Goal: Task Accomplishment & Management: Complete application form

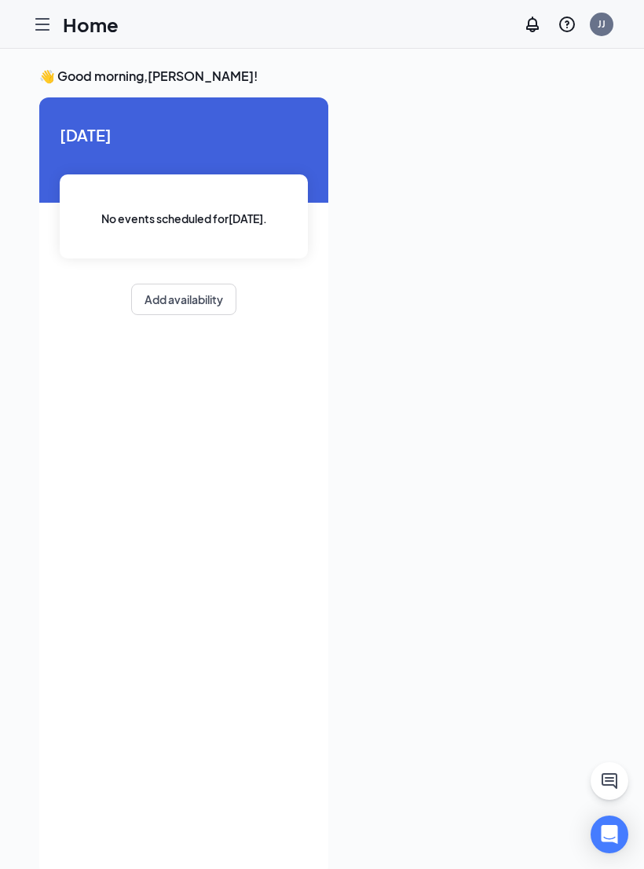
click at [43, 22] on icon "Hamburger" at bounding box center [42, 24] width 19 height 19
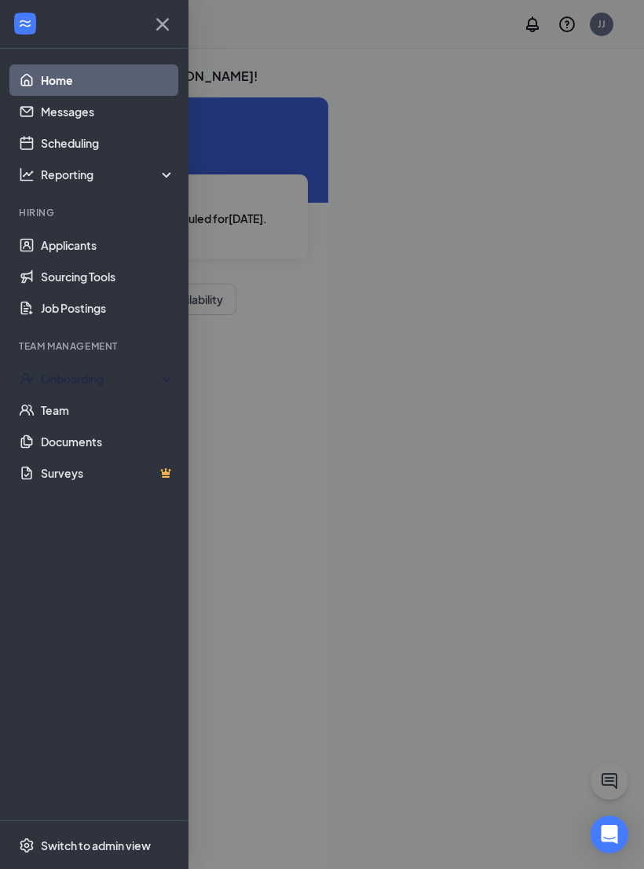
click at [86, 371] on div "Onboarding" at bounding box center [101, 379] width 121 height 16
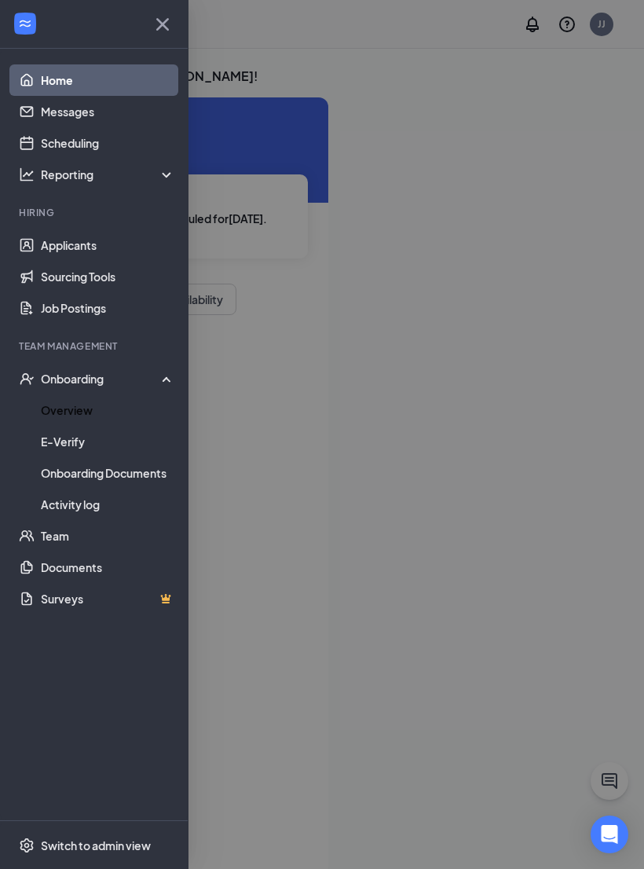
click at [79, 412] on link "Overview" at bounding box center [108, 409] width 134 height 31
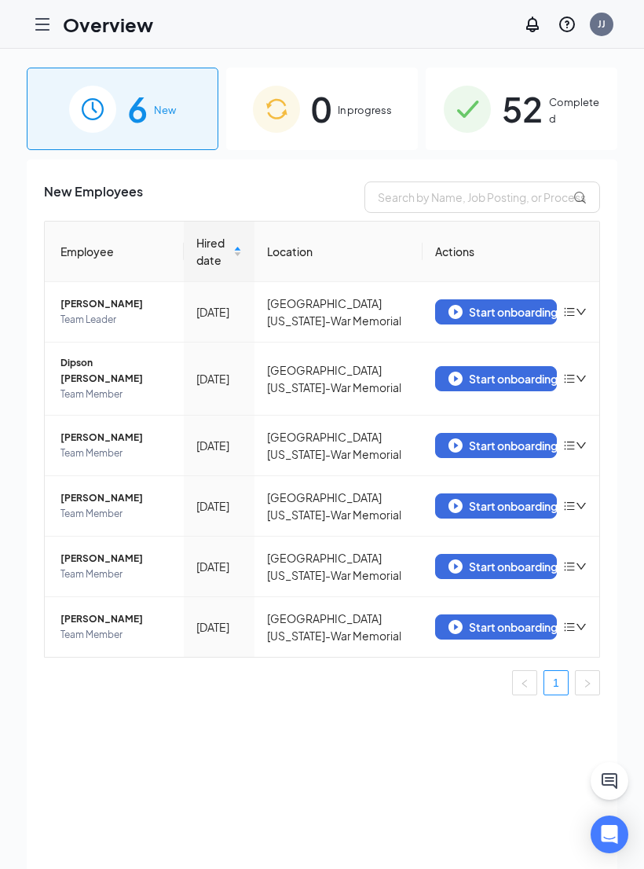
click at [506, 620] on div "Start onboarding" at bounding box center [496, 627] width 95 height 14
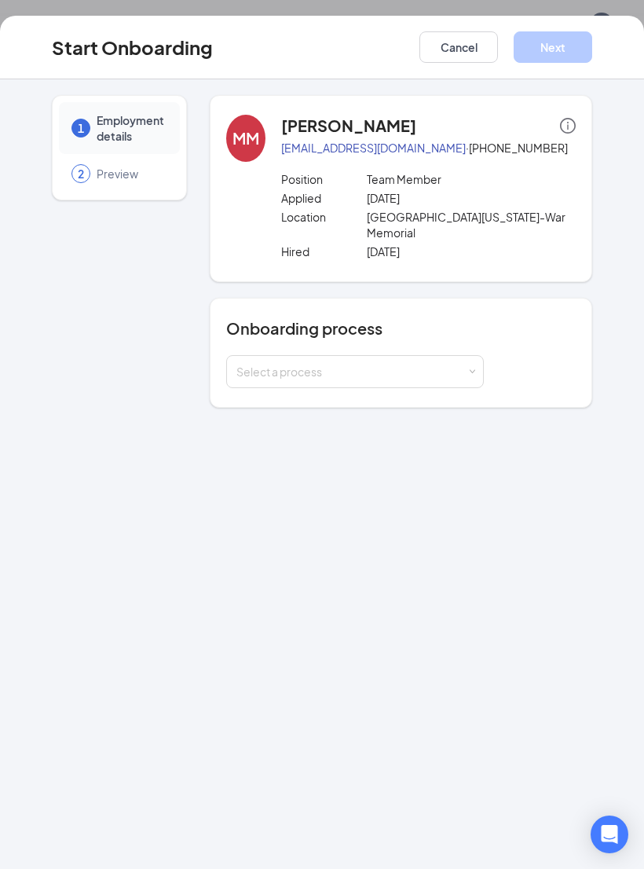
click at [457, 366] on div "Select a process" at bounding box center [351, 372] width 230 height 16
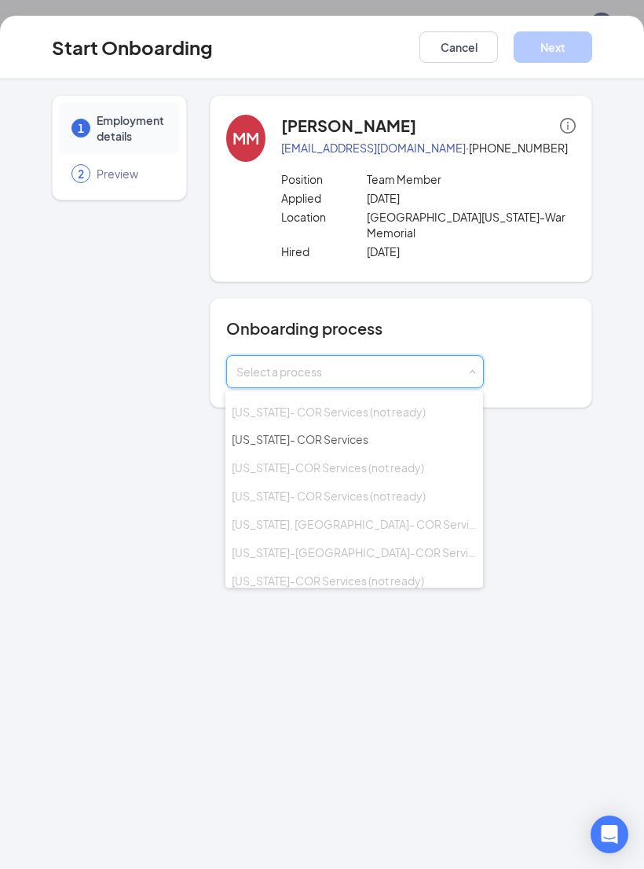
scroll to position [240, 0]
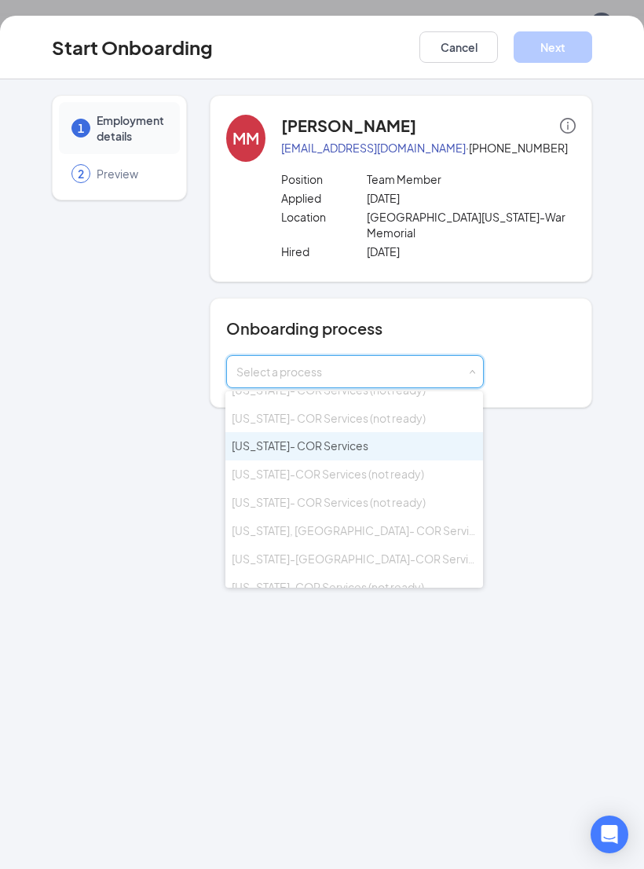
click at [388, 432] on li "[US_STATE]- COR Services" at bounding box center [354, 446] width 258 height 28
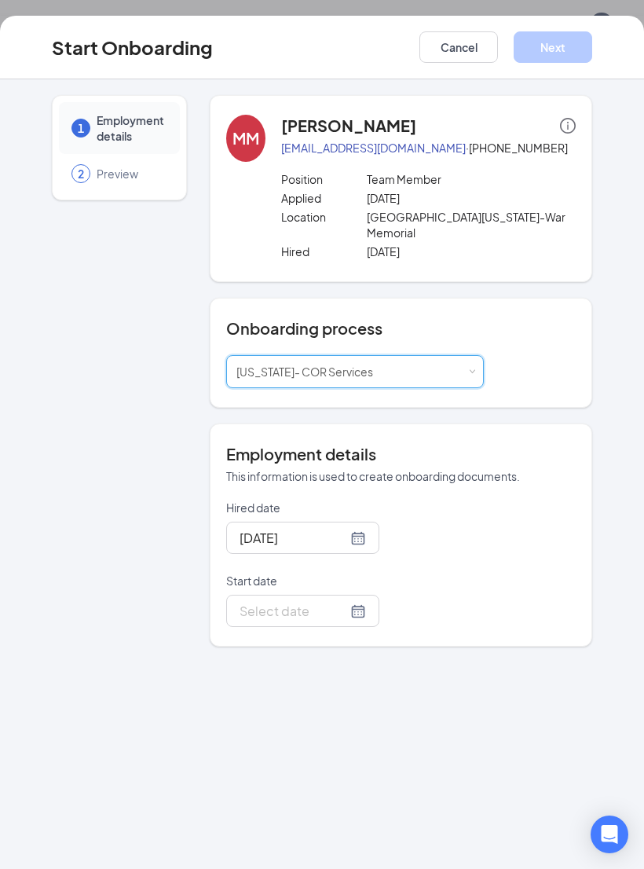
click at [361, 430] on div "Employment details This information is used to create onboarding documents. Hir…" at bounding box center [401, 534] width 383 height 223
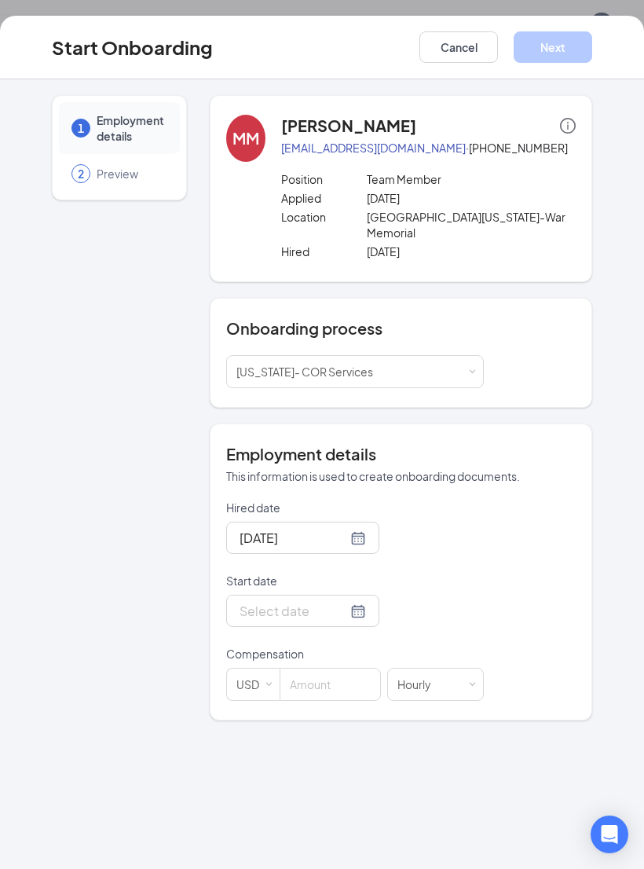
click at [343, 607] on div at bounding box center [303, 611] width 126 height 20
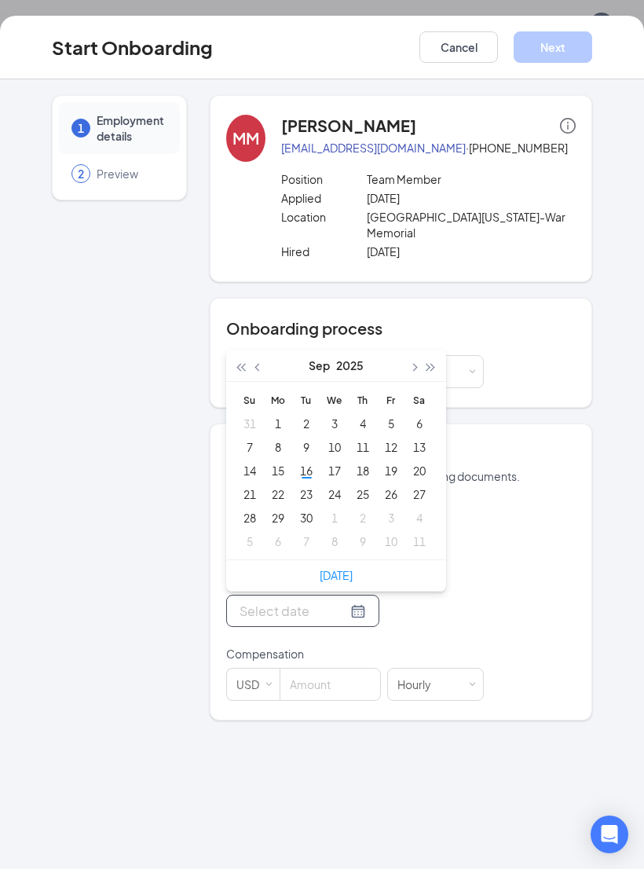
type input "[DATE]"
click at [312, 471] on div "16" at bounding box center [306, 470] width 19 height 19
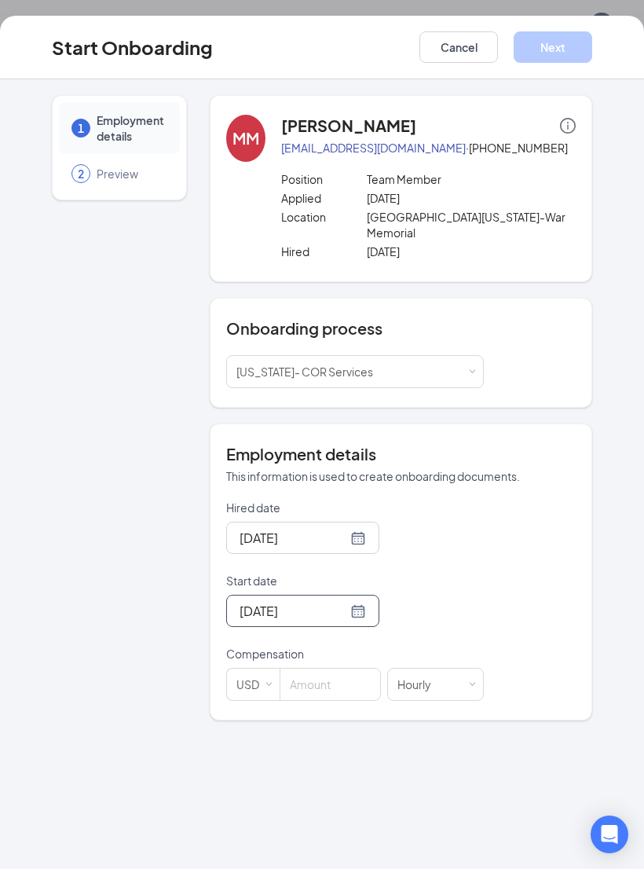
click at [328, 683] on input at bounding box center [330, 684] width 100 height 31
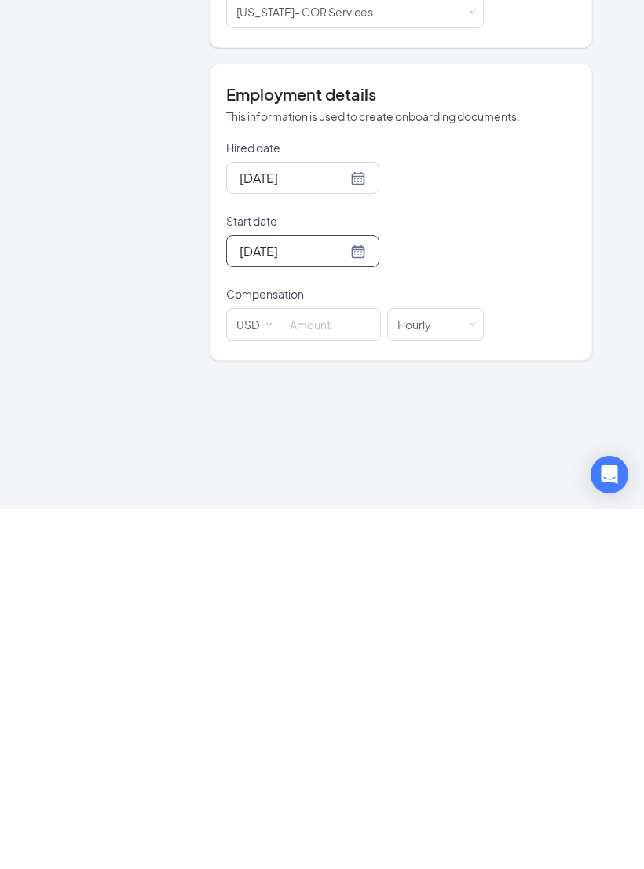
scroll to position [95, 0]
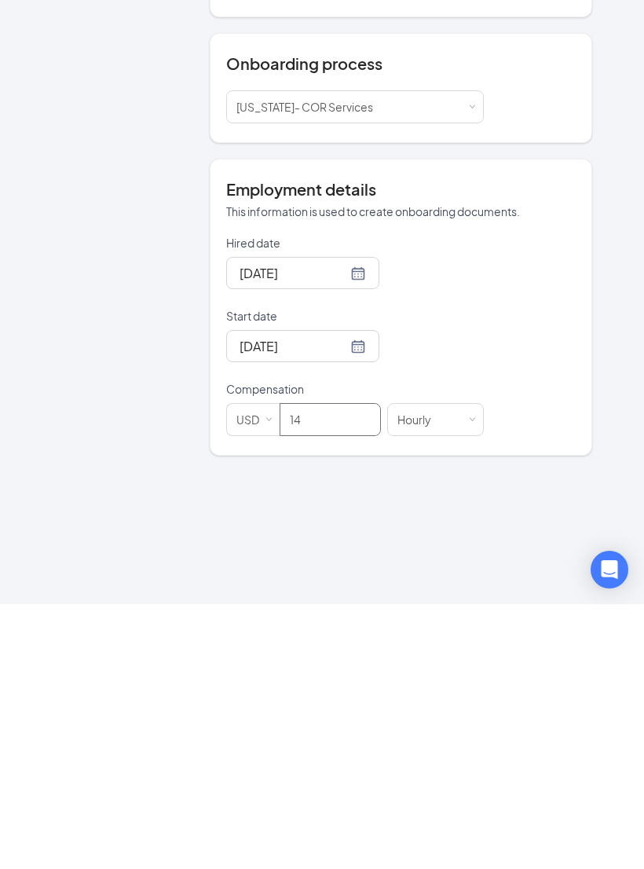
type input "14"
click at [515, 519] on div "1 Employment details 2 Preview MM [PERSON_NAME] [PERSON_NAME][EMAIL_ADDRESS][DO…" at bounding box center [322, 474] width 644 height 790
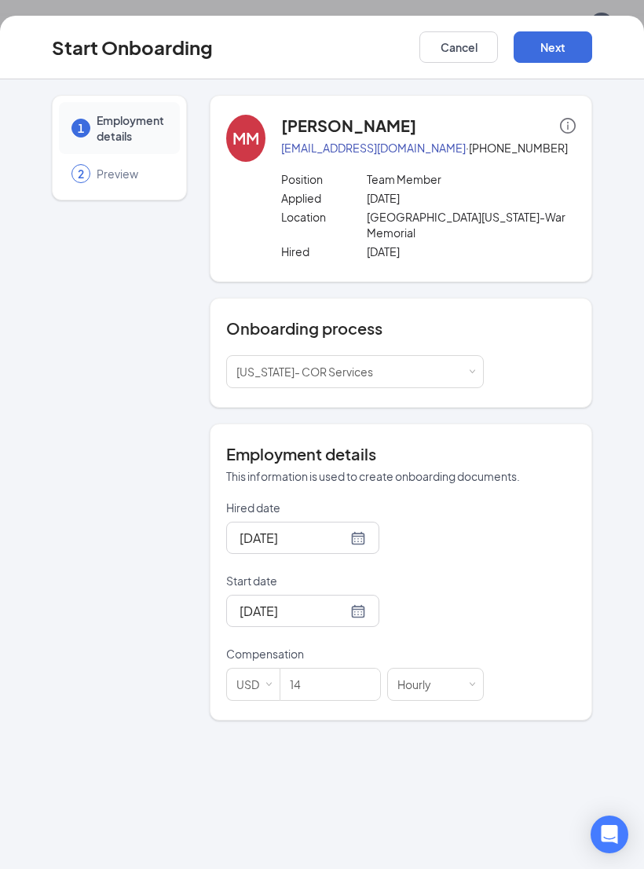
click at [554, 46] on button "Next" at bounding box center [553, 46] width 79 height 31
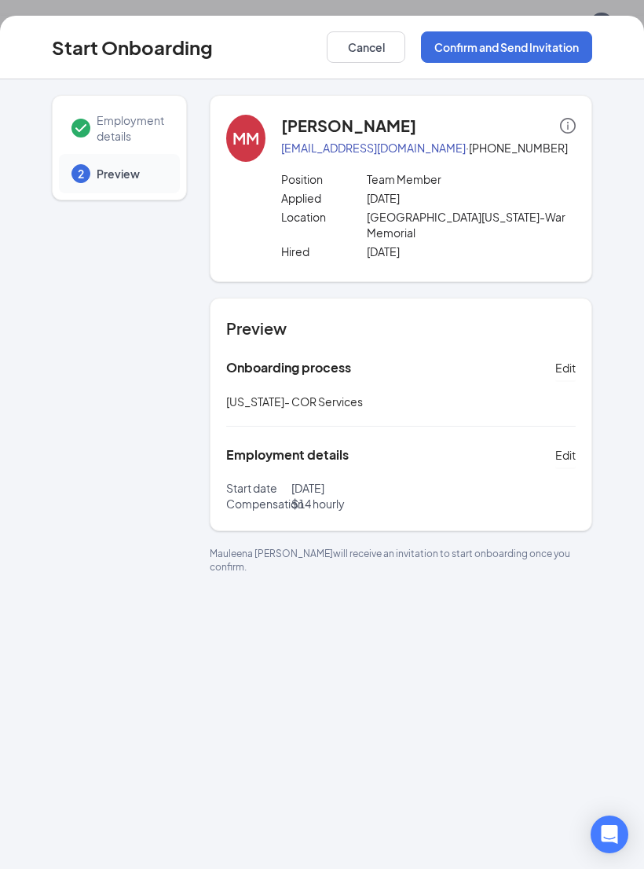
click at [541, 49] on button "Confirm and Send Invitation" at bounding box center [506, 46] width 171 height 31
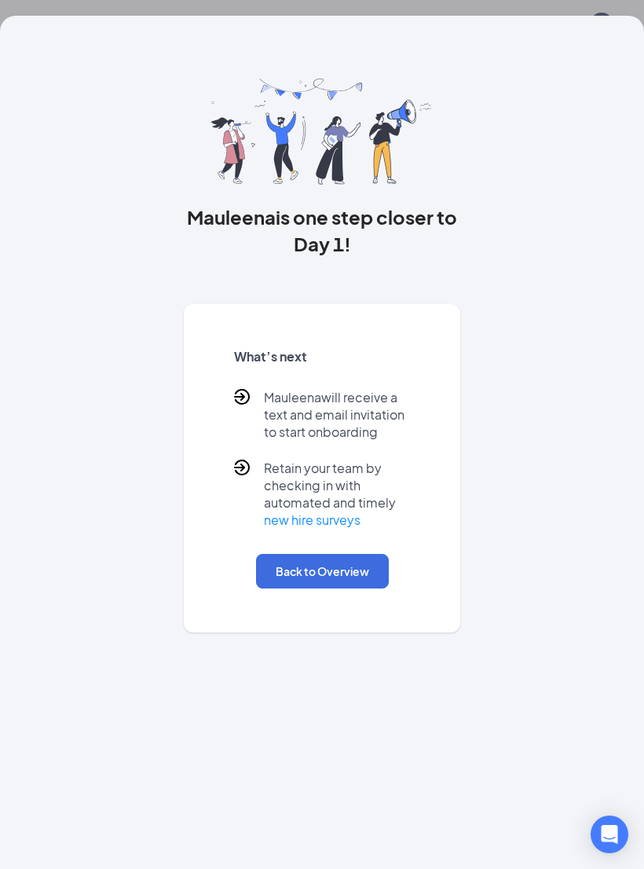
click at [343, 571] on button "Back to Overview" at bounding box center [322, 571] width 133 height 35
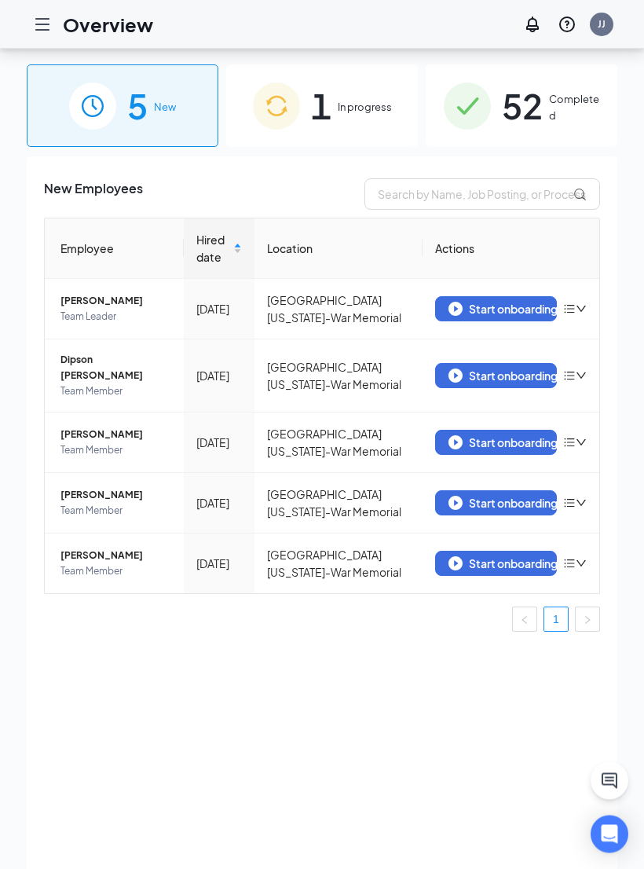
scroll to position [0, 0]
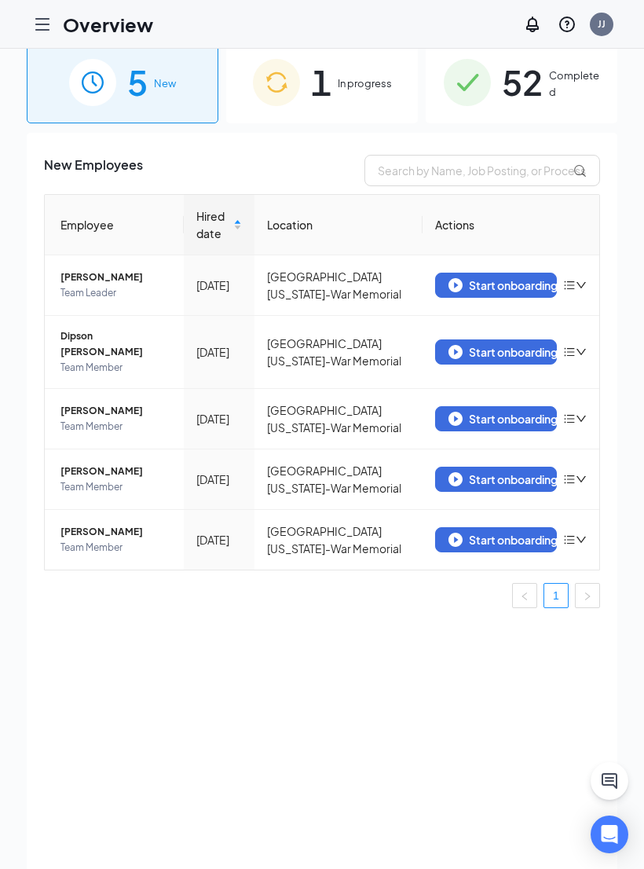
click at [362, 101] on div "1 In progress" at bounding box center [322, 82] width 192 height 82
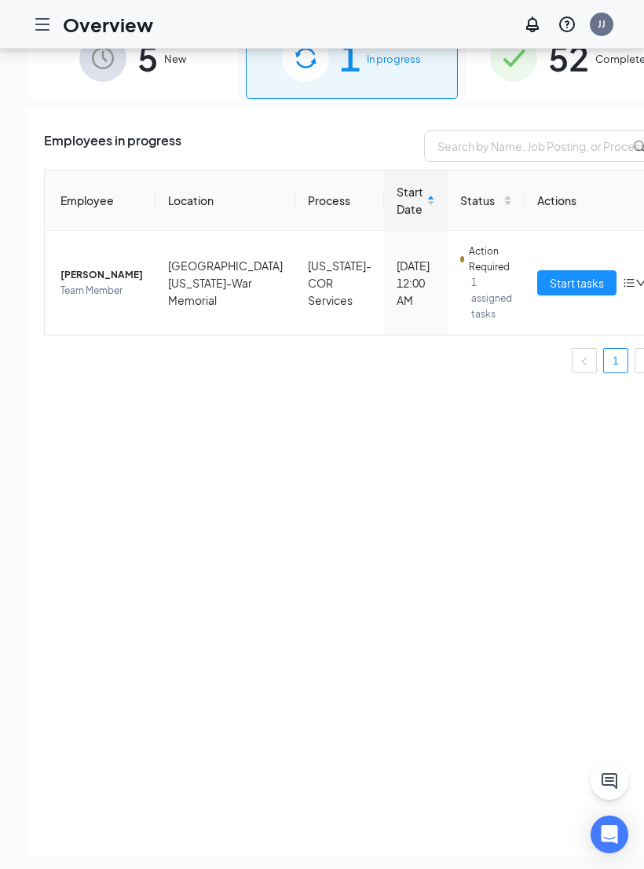
click at [550, 283] on span "Start tasks" at bounding box center [577, 282] width 54 height 17
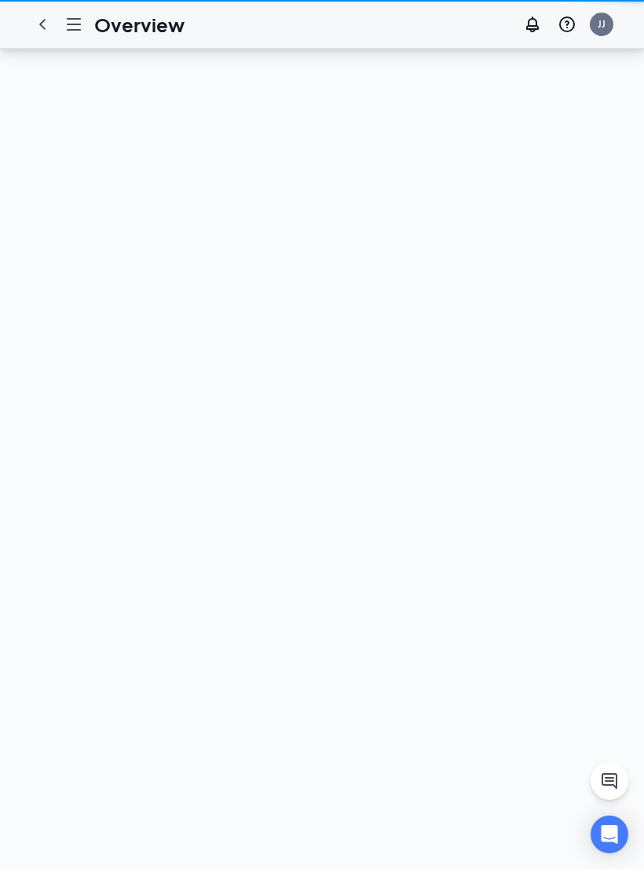
scroll to position [24, 0]
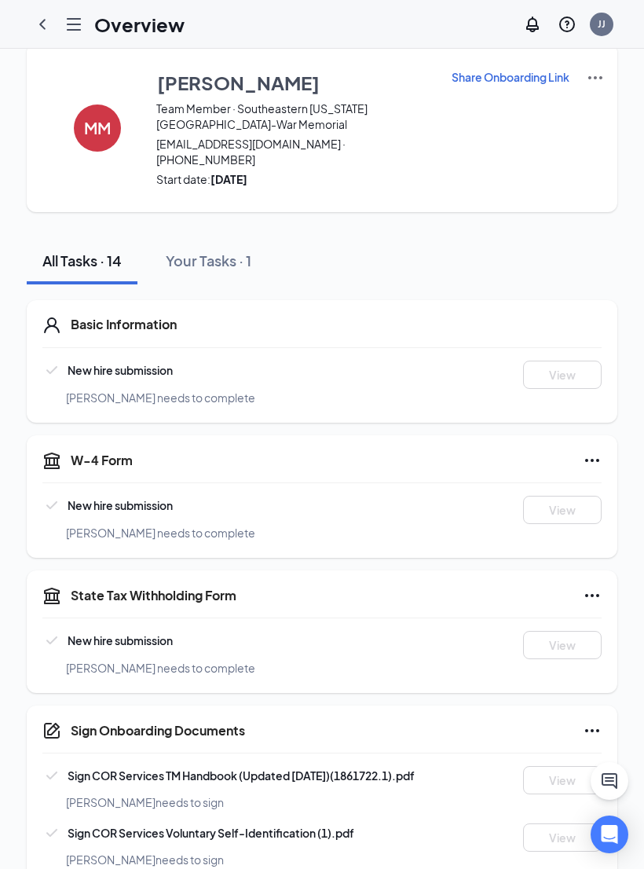
click at [517, 73] on p "Share Onboarding Link" at bounding box center [511, 77] width 118 height 16
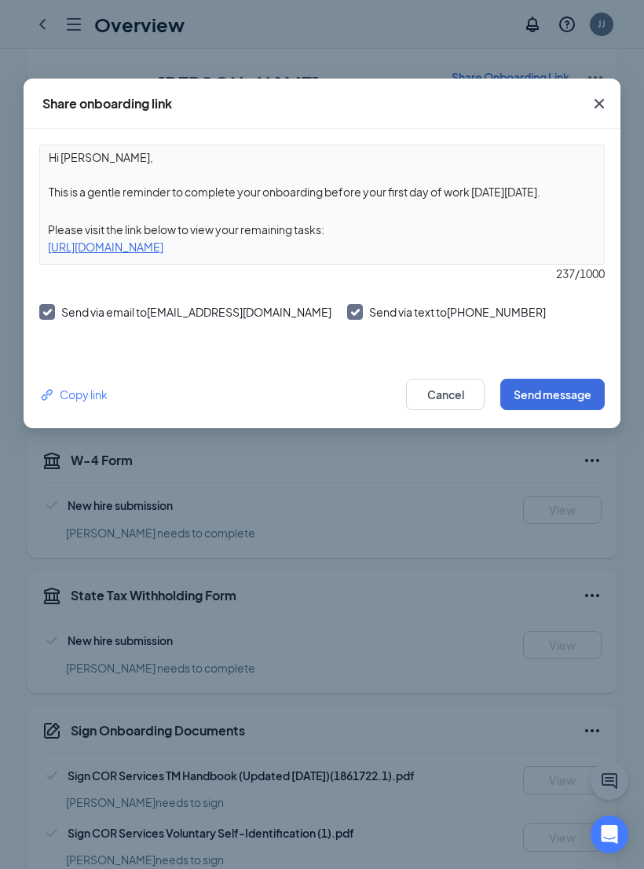
click at [77, 396] on div "Copy link" at bounding box center [73, 394] width 68 height 17
